Goal: Find specific page/section: Find specific page/section

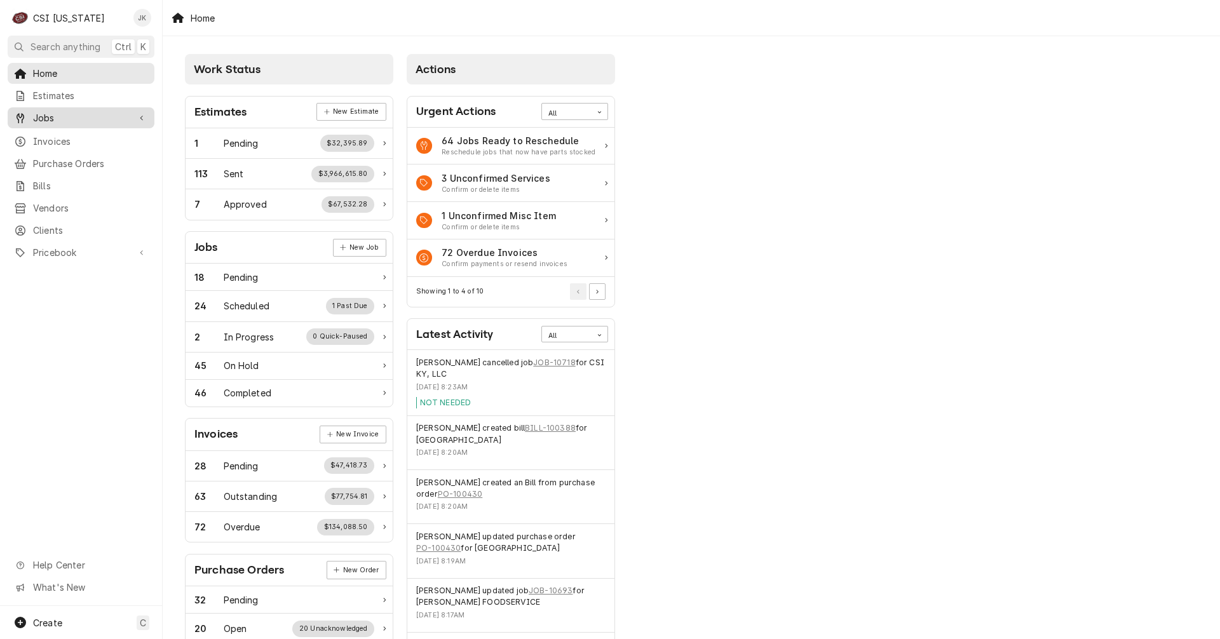
click at [58, 118] on span "Jobs" at bounding box center [81, 117] width 96 height 13
click at [53, 133] on span "Jobs" at bounding box center [90, 139] width 115 height 13
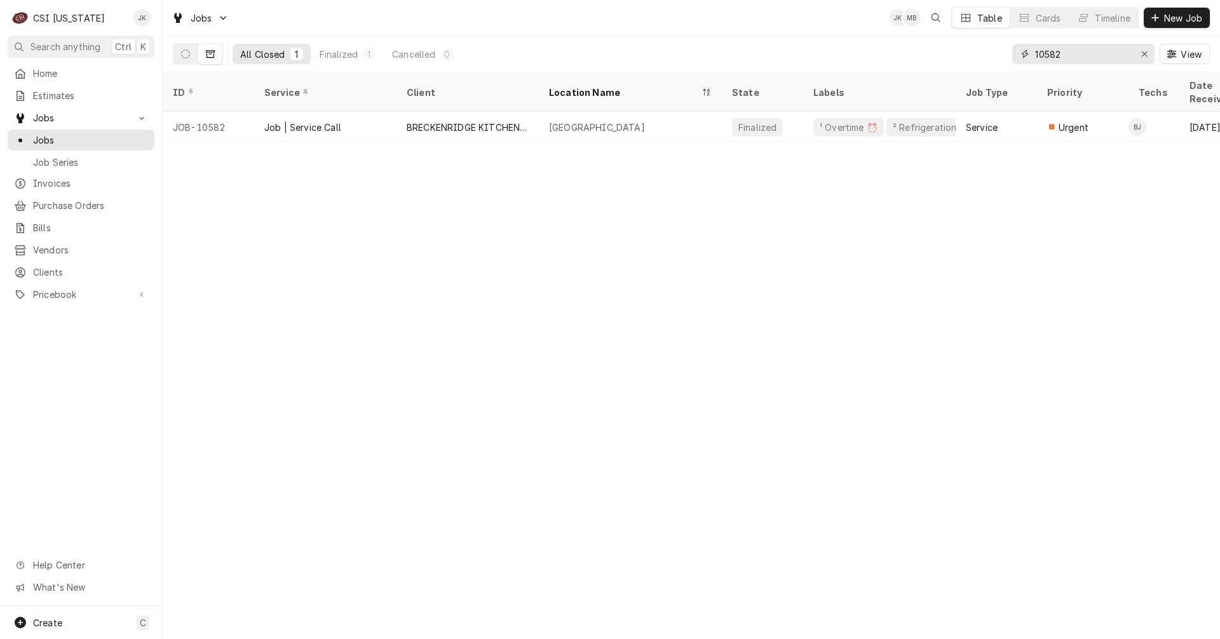
drag, startPoint x: 1075, startPoint y: 52, endPoint x: 1023, endPoint y: 52, distance: 52.1
click at [1023, 52] on div "10582" at bounding box center [1083, 54] width 142 height 20
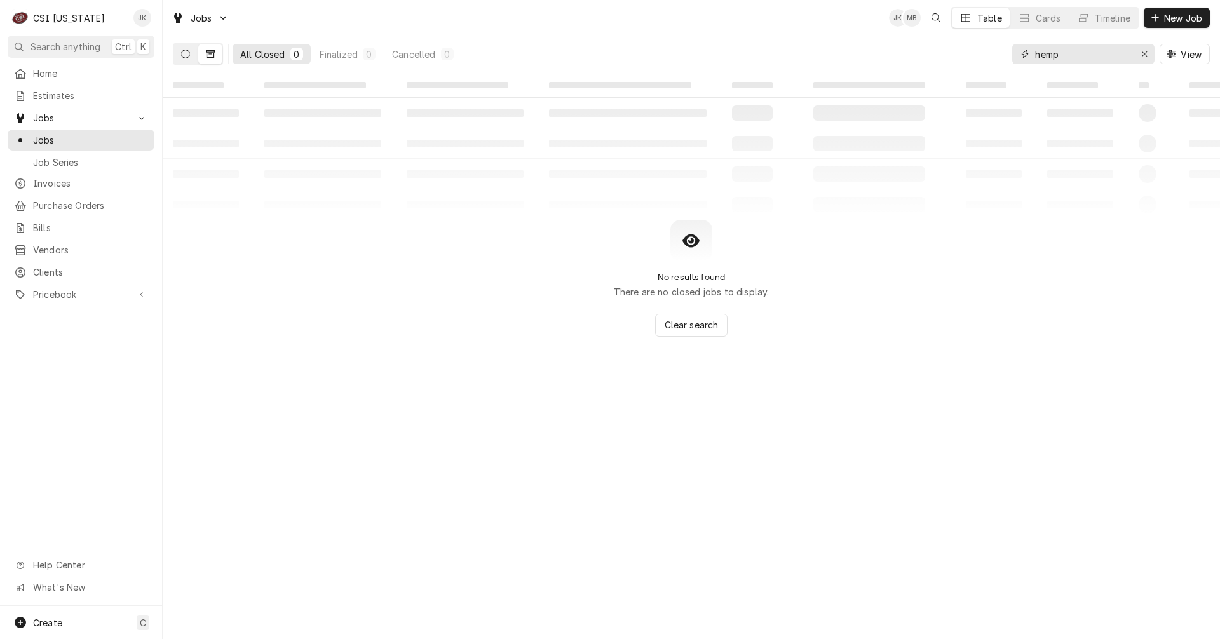
type input "hemp"
click at [184, 57] on icon "Dynamic Content Wrapper" at bounding box center [185, 54] width 9 height 9
